Goal: Transaction & Acquisition: Purchase product/service

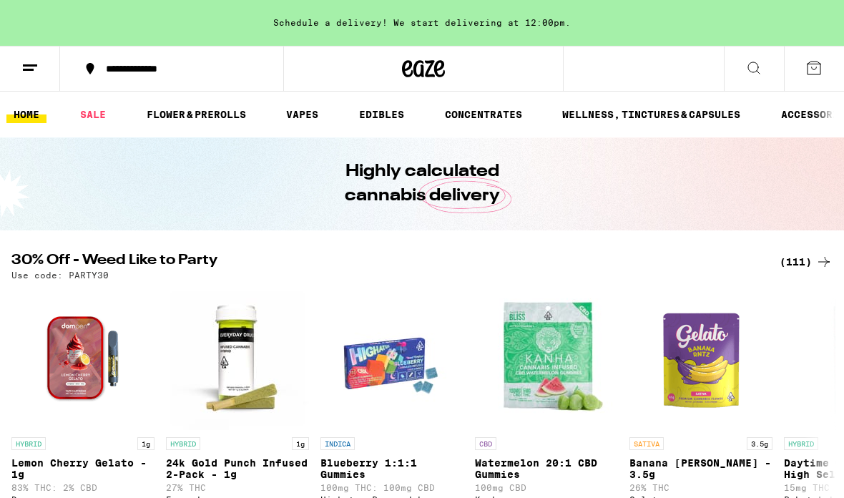
click at [85, 117] on link "SALE" at bounding box center [93, 114] width 40 height 17
click at [93, 108] on link "SALE" at bounding box center [93, 114] width 40 height 17
